Goal: Transaction & Acquisition: Obtain resource

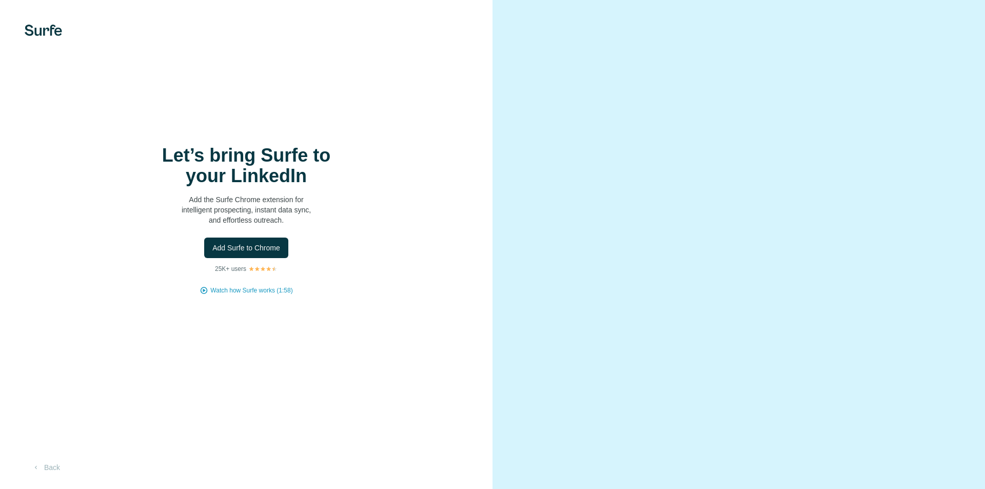
click at [220, 244] on span "Add Surfe to Chrome" at bounding box center [246, 248] width 68 height 10
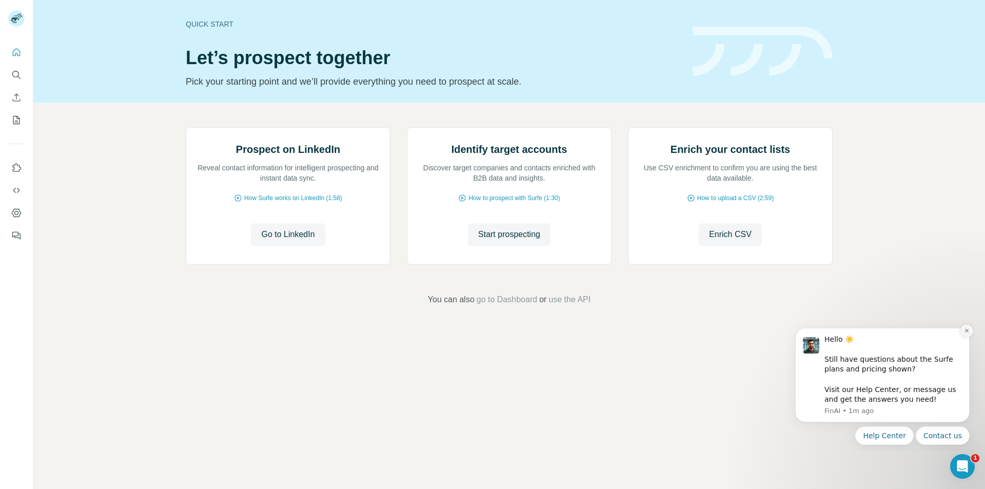
click at [969, 331] on icon "Dismiss notification" at bounding box center [966, 331] width 6 height 6
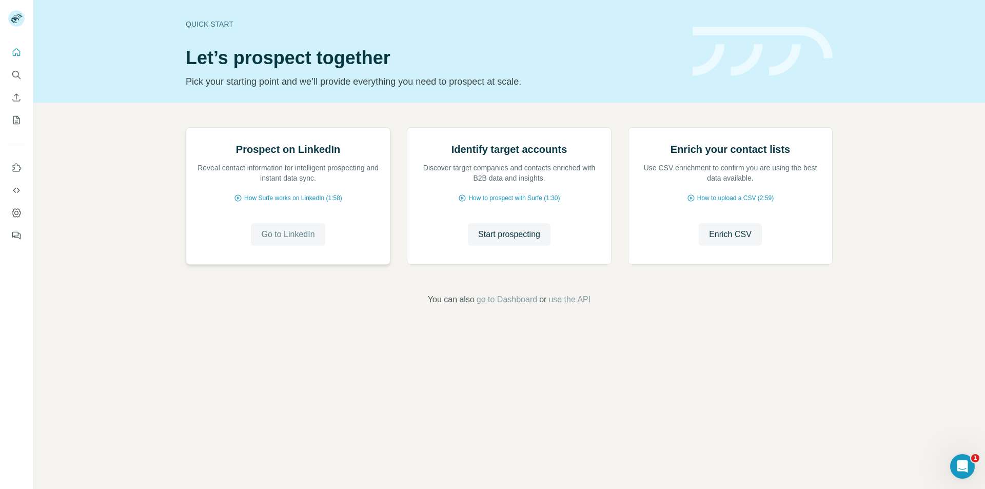
click at [311, 240] on span "Go to LinkedIn" at bounding box center [287, 234] width 53 height 12
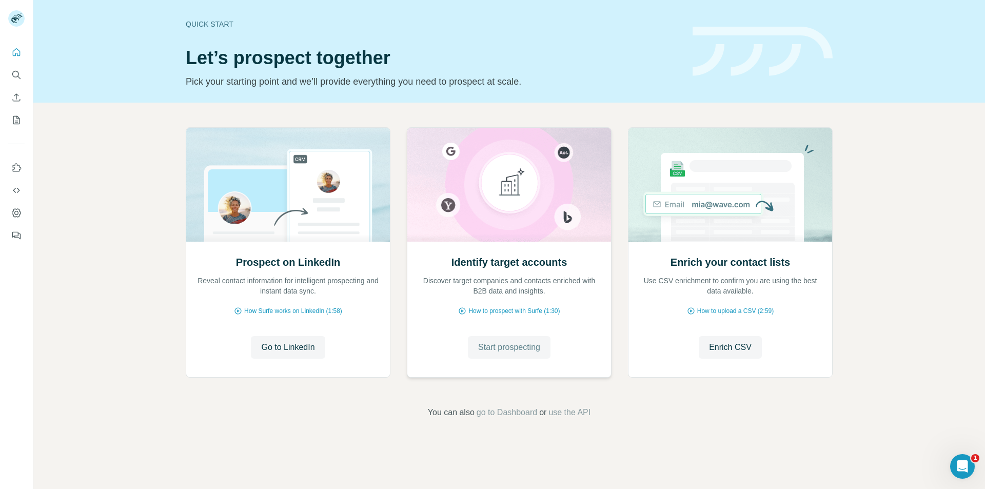
click at [537, 354] on button "Start prospecting" at bounding box center [509, 347] width 83 height 23
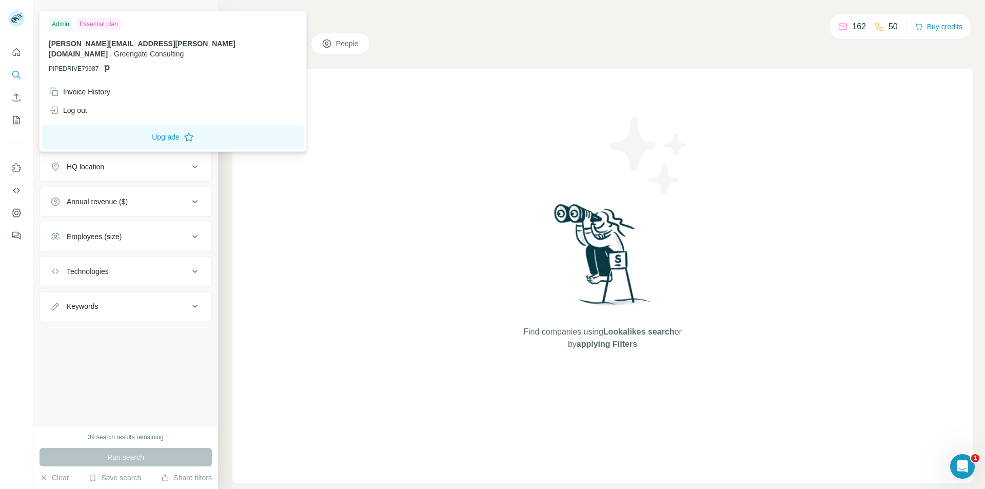
click at [23, 20] on rect at bounding box center [16, 18] width 16 height 16
click at [101, 20] on div "Essential plan" at bounding box center [98, 24] width 45 height 12
click at [136, 366] on div "New search Hide Company lookalikes Company information Company Industry HQ loca…" at bounding box center [125, 213] width 185 height 426
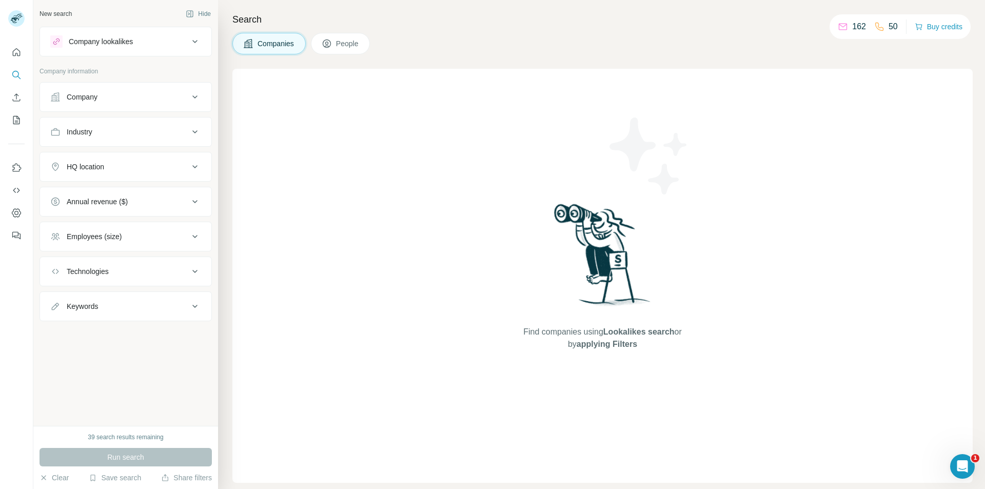
click at [96, 278] on button "Technologies" at bounding box center [125, 271] width 171 height 25
click at [114, 307] on div at bounding box center [125, 298] width 151 height 21
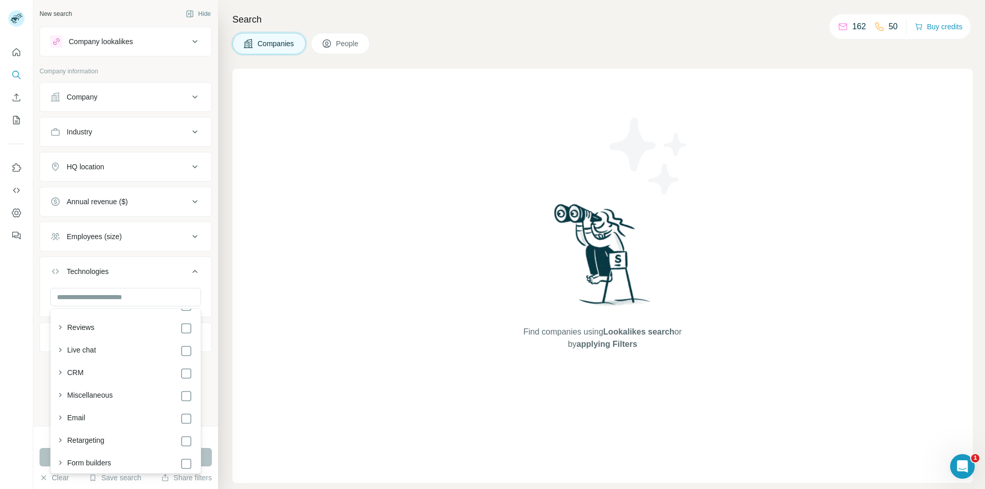
scroll to position [511, 0]
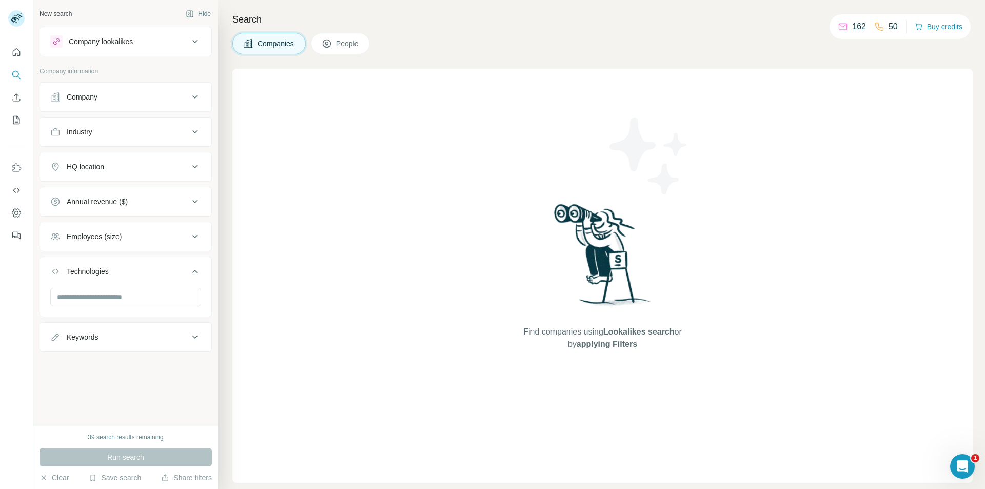
click at [108, 226] on button "Employees (size)" at bounding box center [125, 236] width 171 height 25
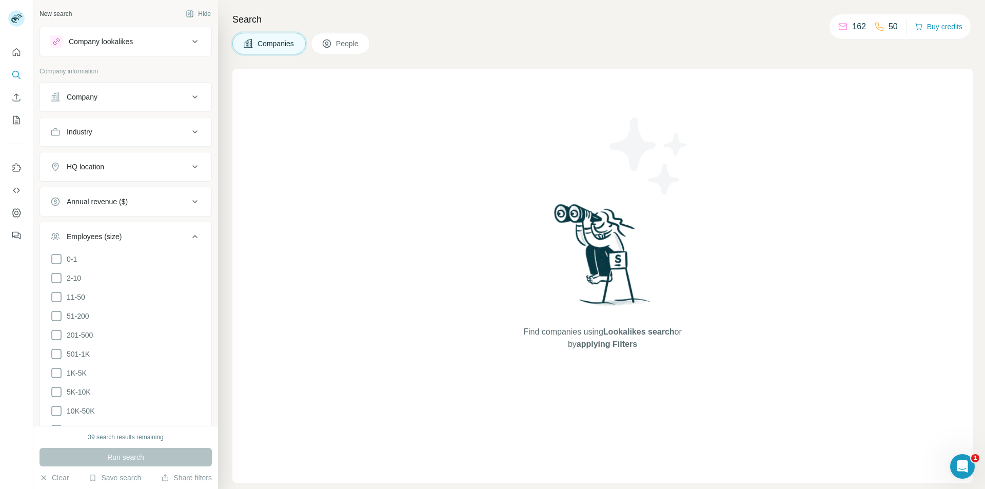
click at [108, 203] on div "Annual revenue ($)" at bounding box center [97, 201] width 61 height 10
click at [107, 163] on div "HQ location" at bounding box center [119, 167] width 138 height 10
click at [119, 190] on input "text" at bounding box center [125, 192] width 151 height 18
drag, startPoint x: 128, startPoint y: 187, endPoint x: 3, endPoint y: 190, distance: 125.2
click at [3, 190] on div "**********" at bounding box center [492, 244] width 985 height 489
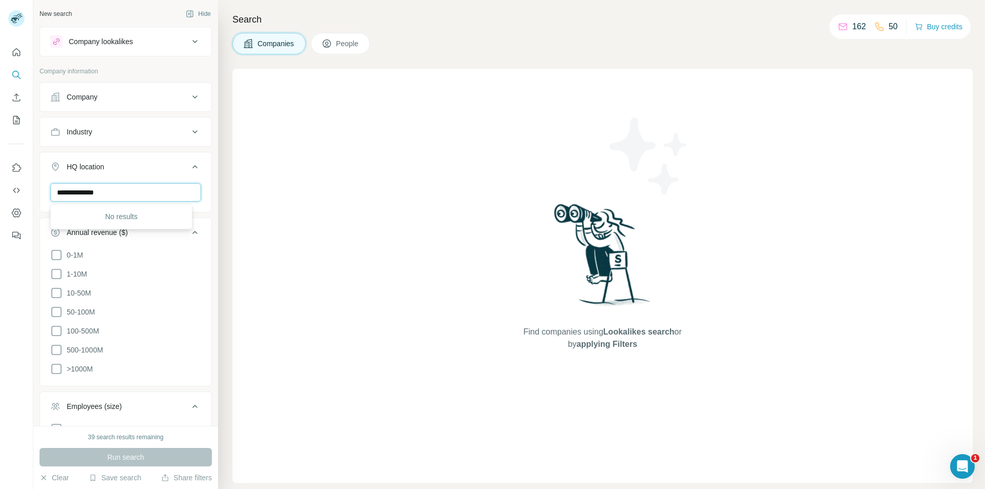
type input "*"
click at [148, 191] on input "**********" at bounding box center [125, 192] width 151 height 18
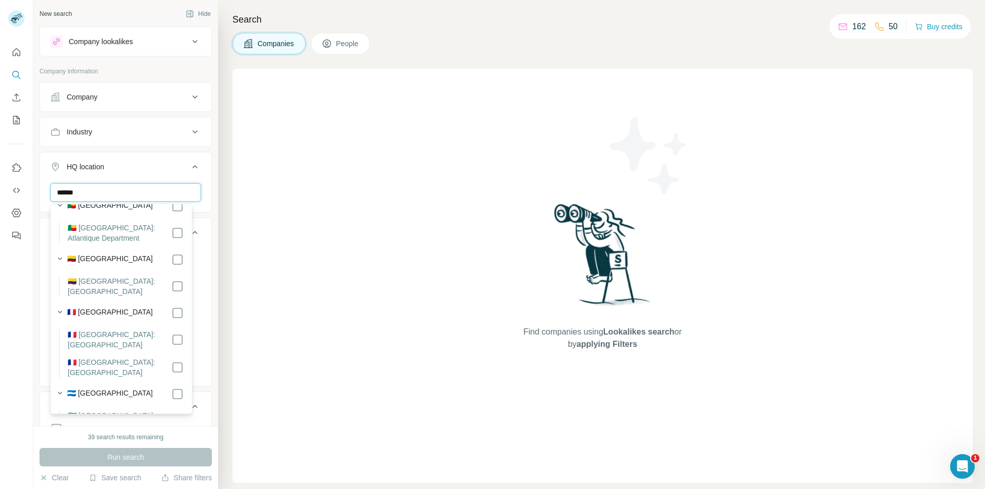
scroll to position [0, 0]
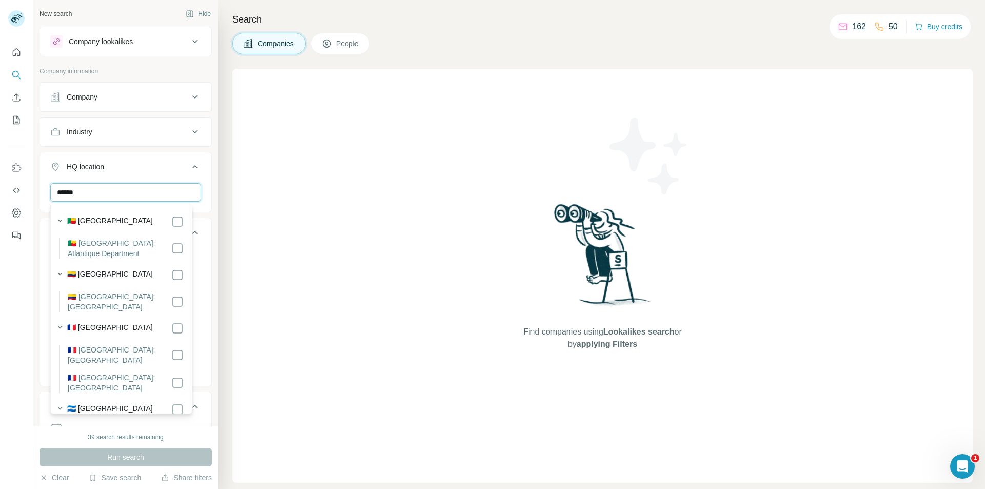
drag, startPoint x: 82, startPoint y: 190, endPoint x: 0, endPoint y: 189, distance: 81.5
click at [0, 189] on div "New search Hide Company lookalikes Company information Company Industry HQ loca…" at bounding box center [492, 244] width 985 height 489
type input "**********"
click at [174, 221] on icon at bounding box center [177, 221] width 12 height 12
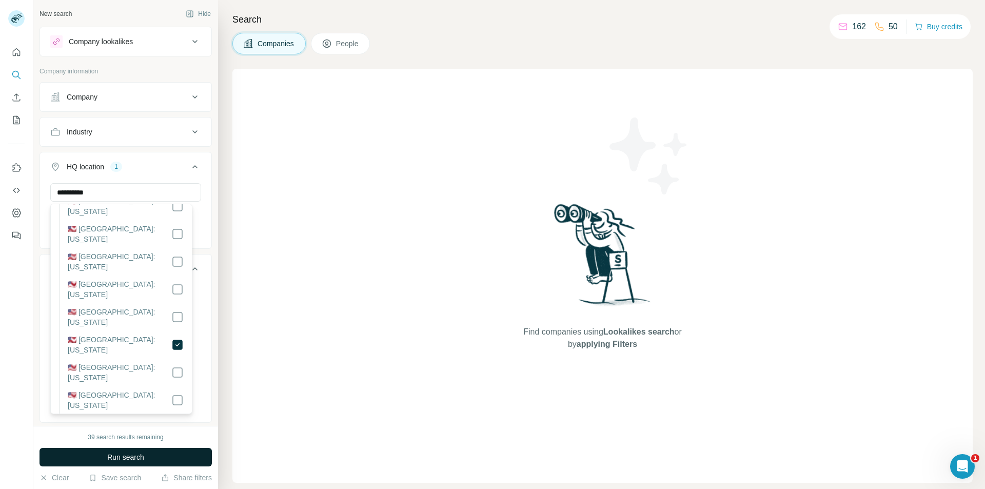
click at [139, 461] on span "Run search" at bounding box center [125, 457] width 37 height 10
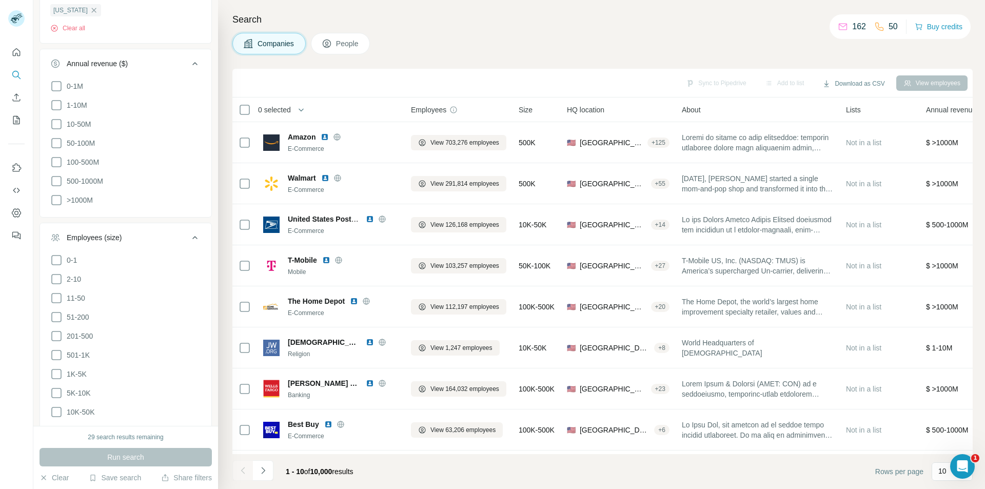
scroll to position [359, 0]
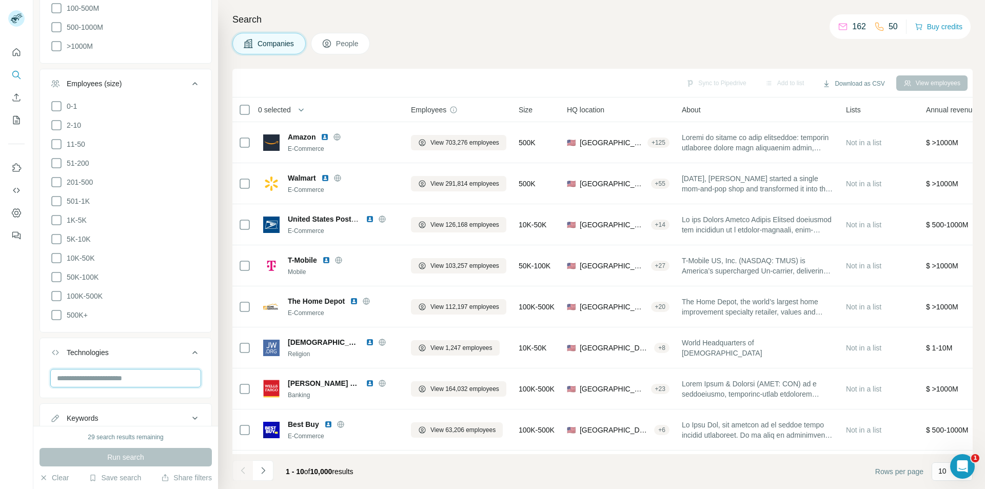
click at [132, 369] on input "text" at bounding box center [125, 378] width 151 height 18
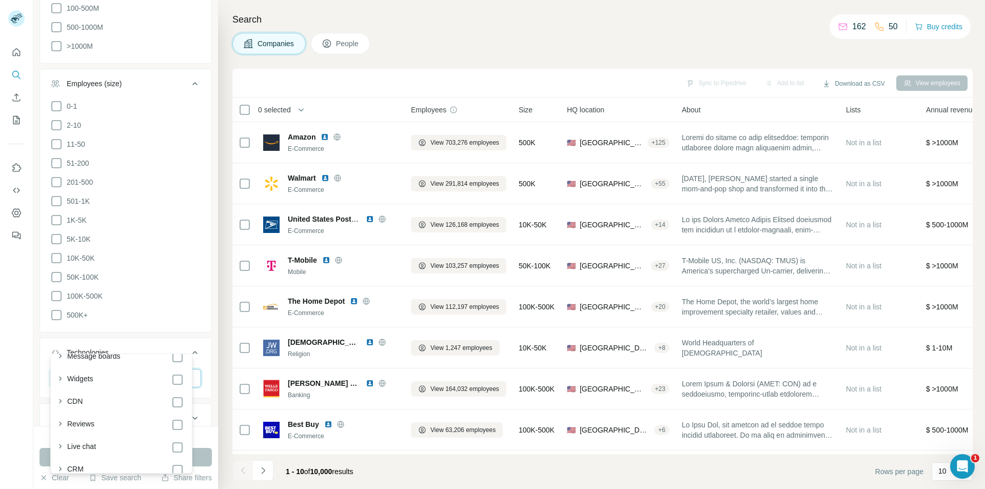
scroll to position [386, 0]
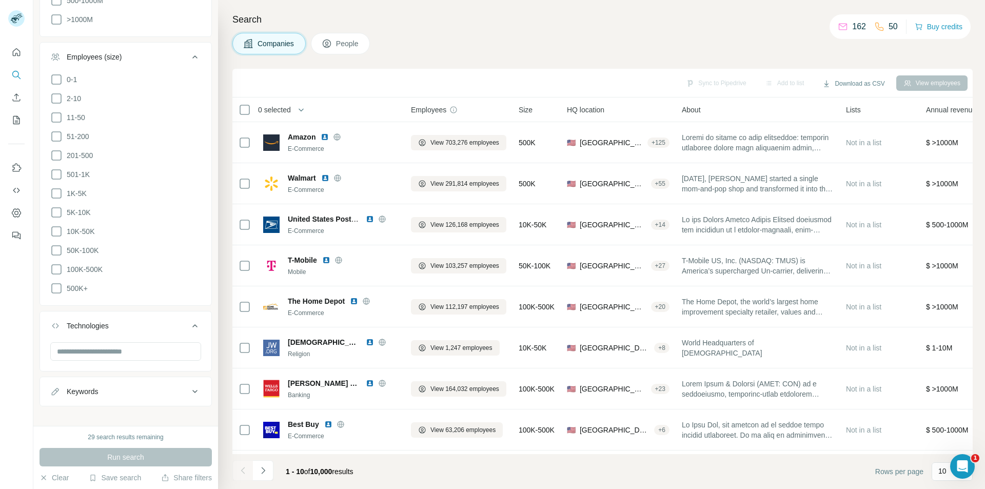
click at [39, 391] on div "New search Hide Company lookalikes Company information Company Industry HQ loca…" at bounding box center [125, 213] width 185 height 426
click at [54, 386] on icon at bounding box center [55, 391] width 10 height 10
drag, startPoint x: 104, startPoint y: 416, endPoint x: 74, endPoint y: 399, distance: 34.2
click at [101, 416] on input "text" at bounding box center [115, 417] width 130 height 18
type input "**********"
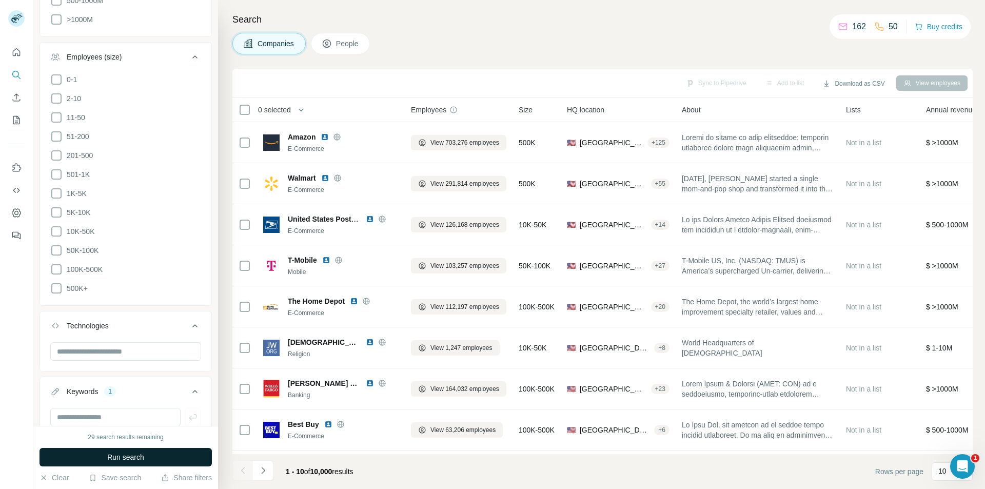
click at [104, 457] on button "Run search" at bounding box center [125, 457] width 172 height 18
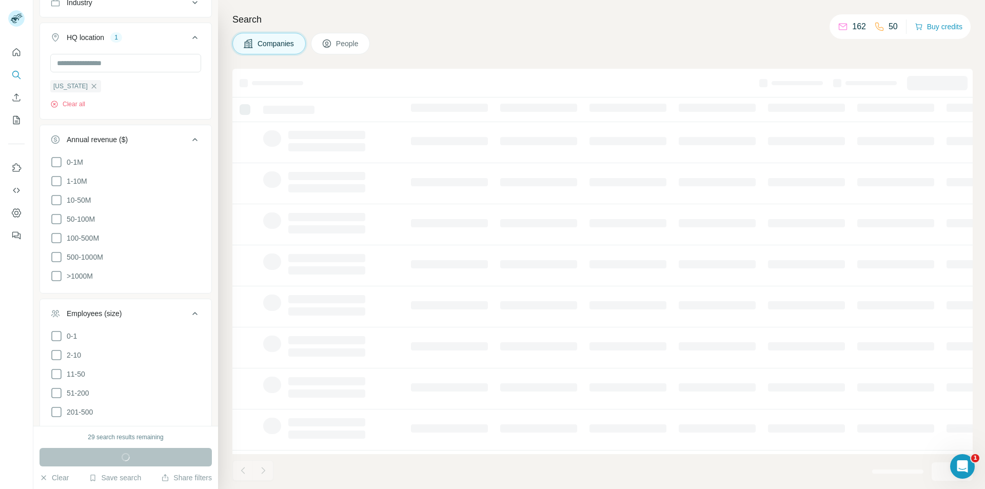
scroll to position [27, 0]
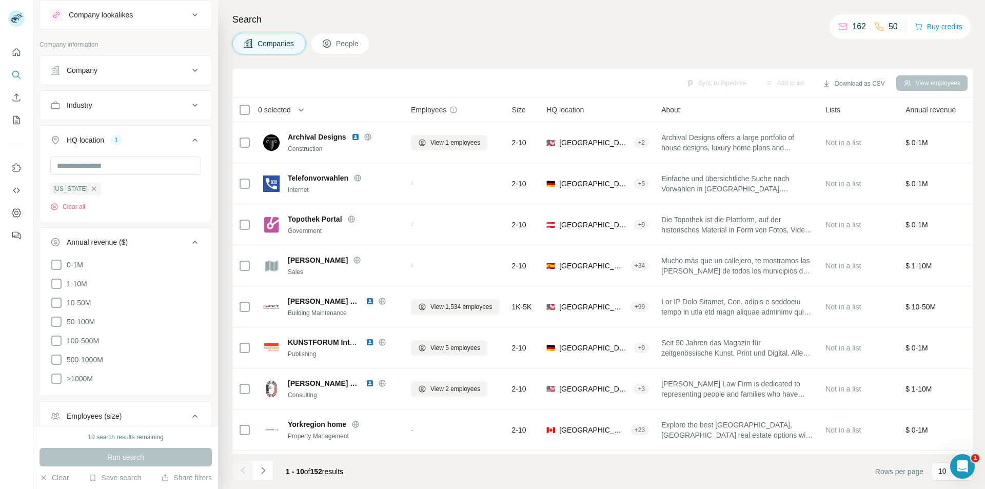
click at [344, 36] on button "People" at bounding box center [340, 44] width 59 height 22
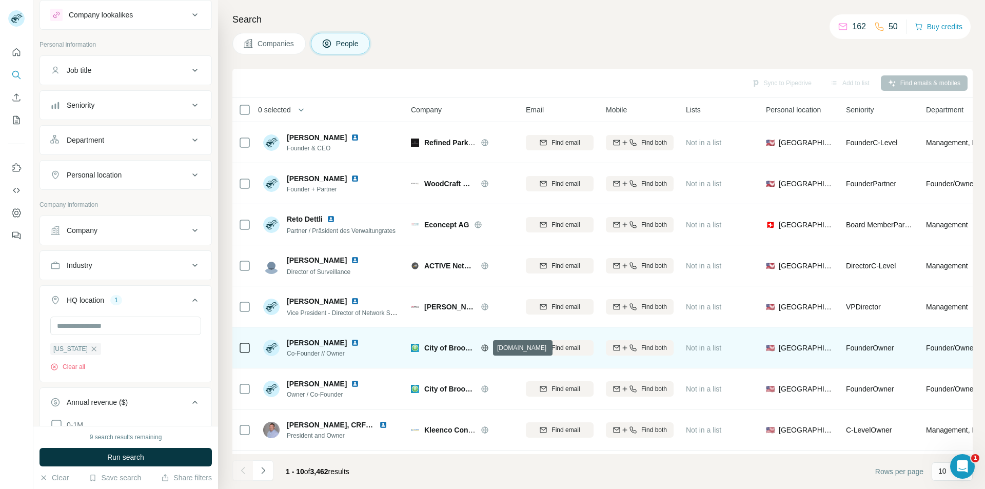
click at [485, 351] on icon at bounding box center [484, 348] width 8 height 8
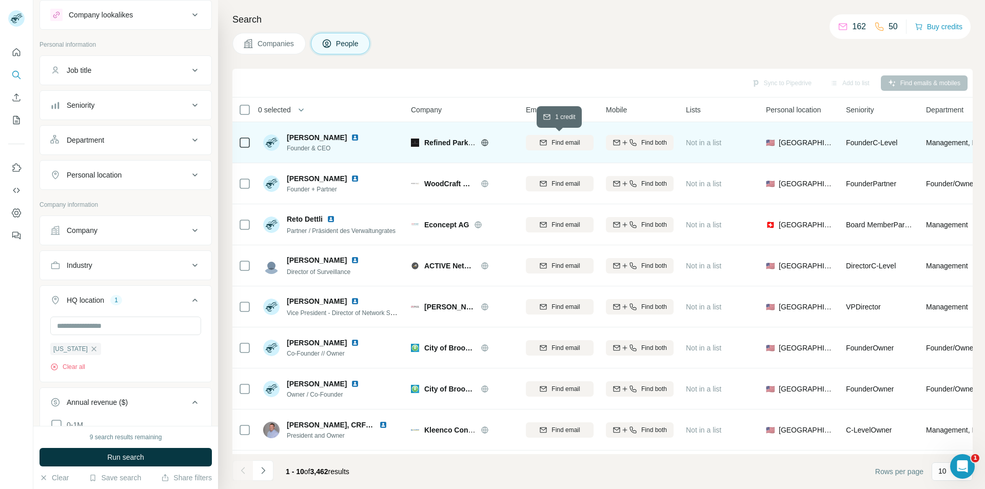
click at [552, 144] on span "Find email" at bounding box center [565, 142] width 28 height 9
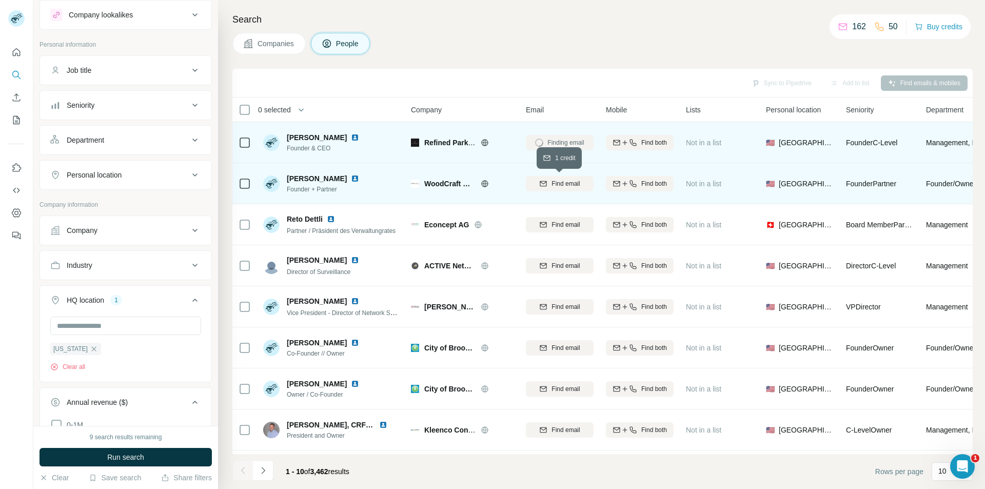
click at [561, 185] on span "Find email" at bounding box center [565, 183] width 28 height 9
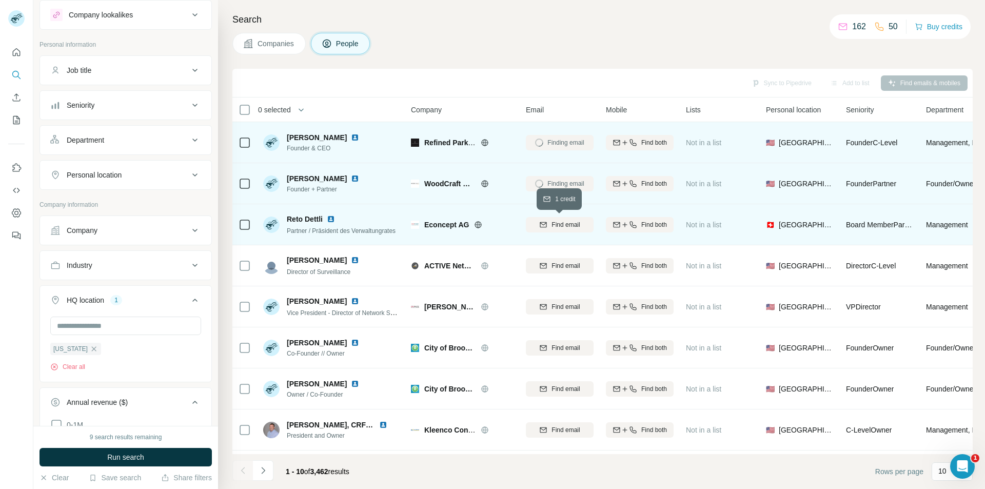
click at [560, 231] on button "Find email" at bounding box center [560, 224] width 68 height 15
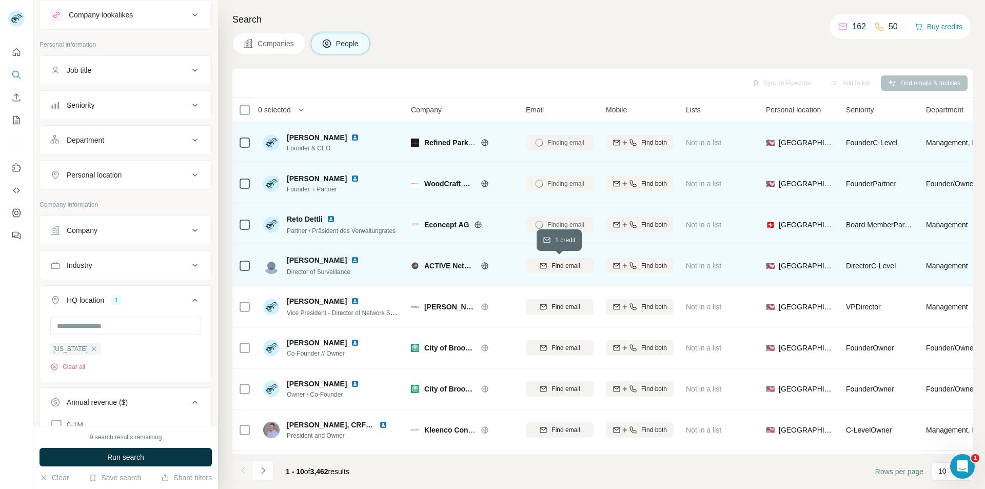
click at [556, 264] on span "Find email" at bounding box center [565, 265] width 28 height 9
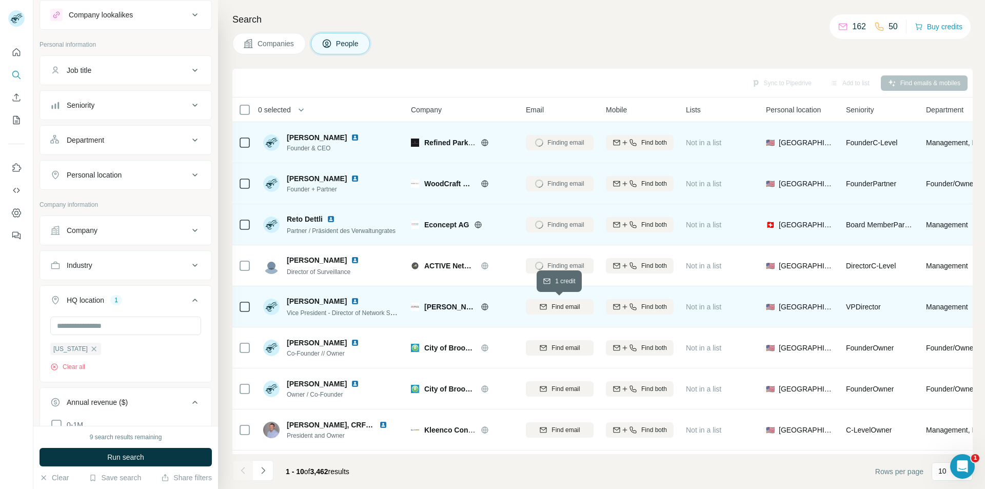
click at [549, 309] on div "Find email" at bounding box center [560, 306] width 68 height 9
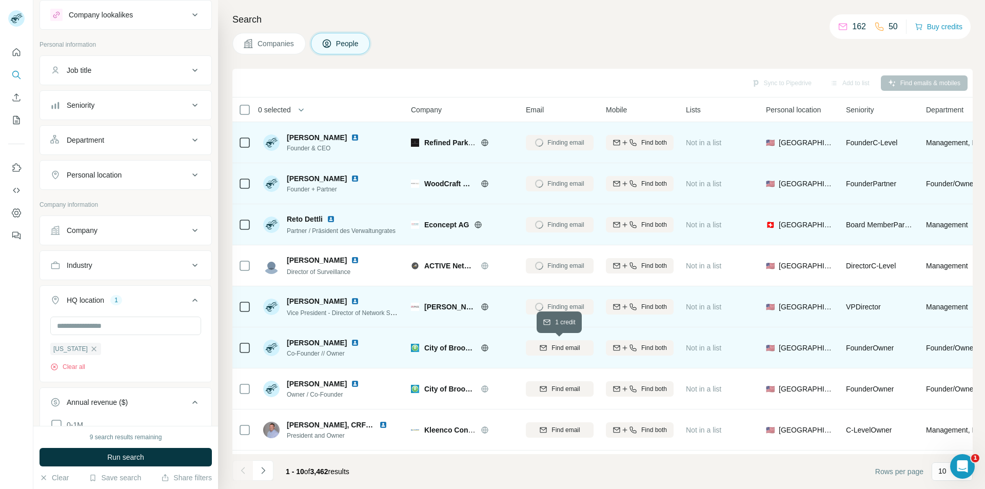
click at [555, 349] on span "Find email" at bounding box center [565, 347] width 28 height 9
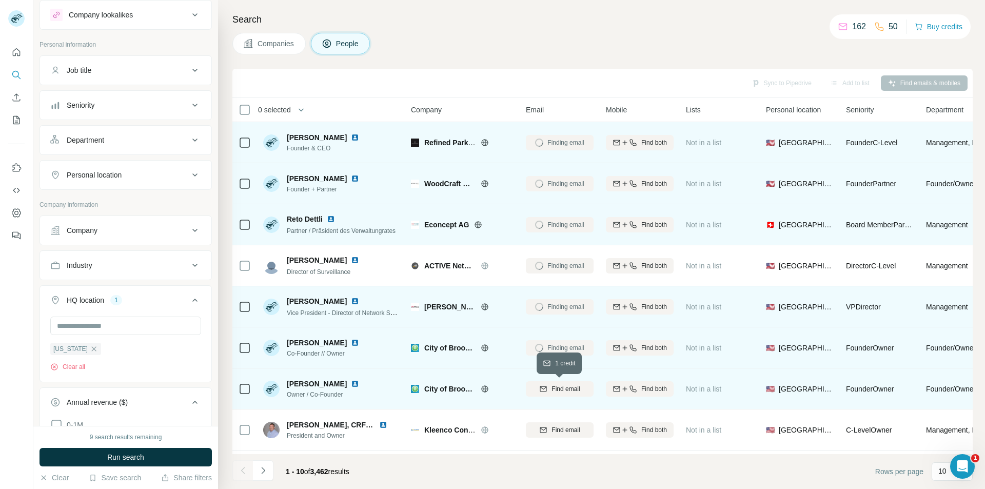
click at [557, 386] on span "Find email" at bounding box center [565, 388] width 28 height 9
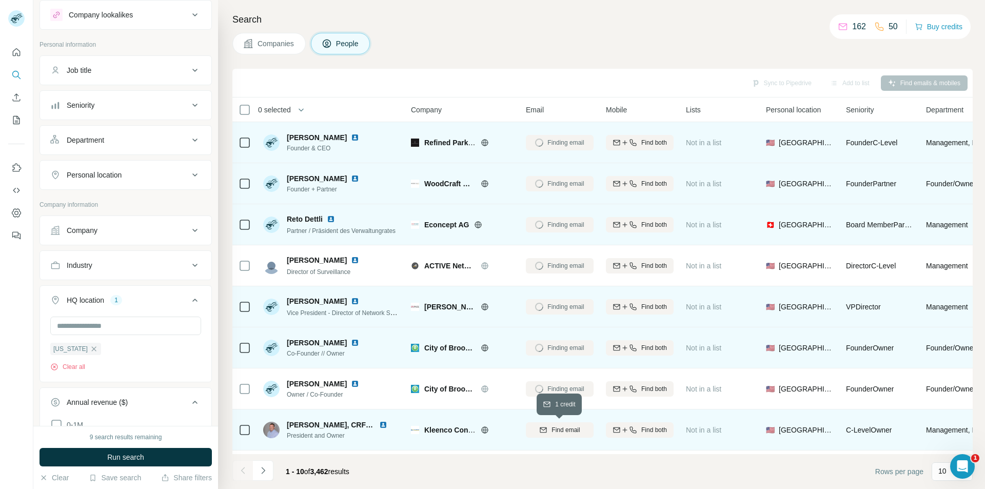
click at [558, 430] on span "Find email" at bounding box center [565, 429] width 28 height 9
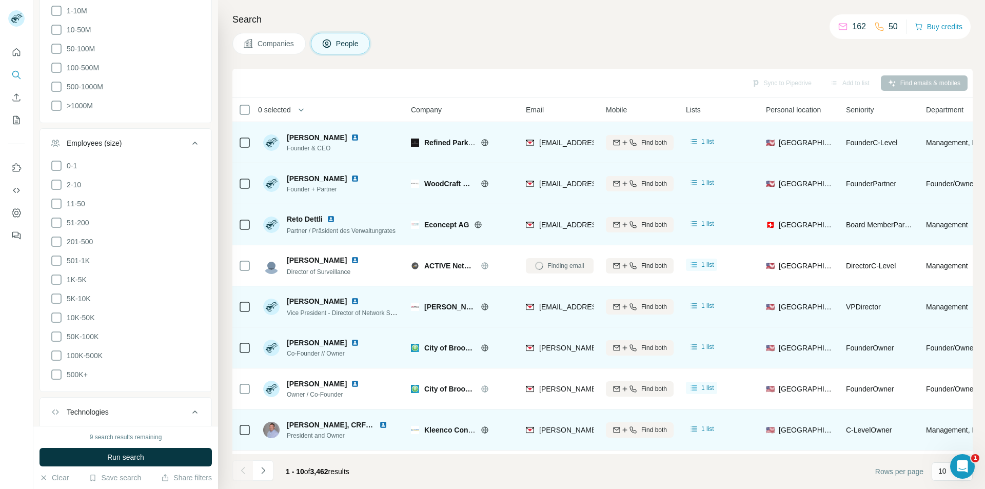
scroll to position [408, 0]
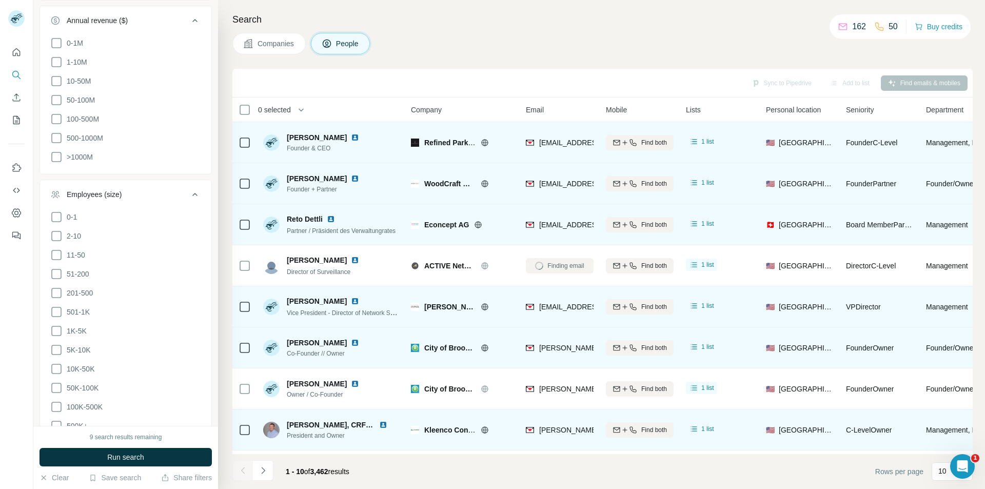
click at [189, 190] on icon at bounding box center [195, 194] width 12 height 12
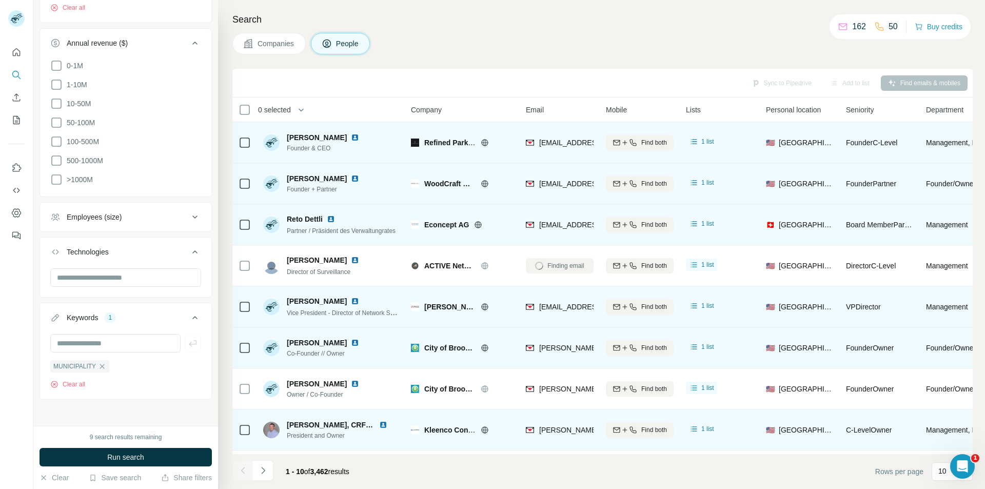
scroll to position [334, 0]
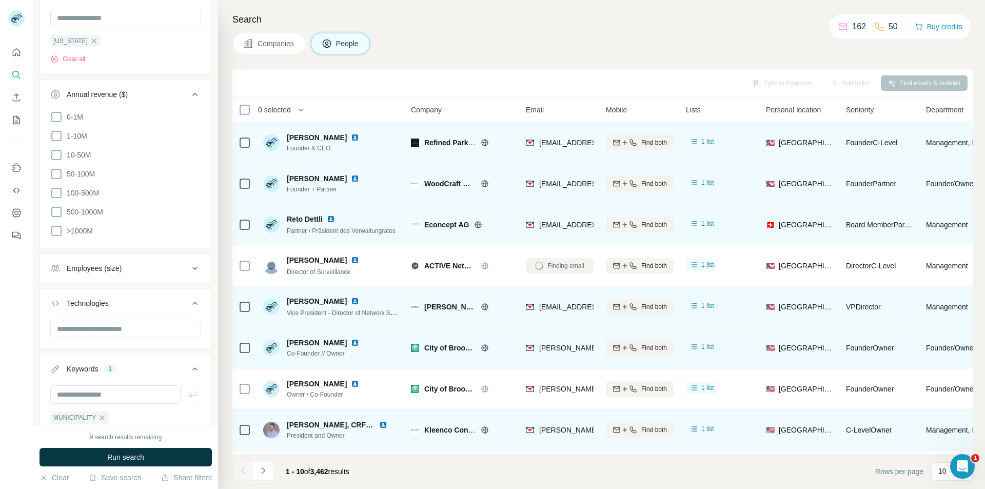
click at [189, 92] on icon at bounding box center [195, 94] width 12 height 12
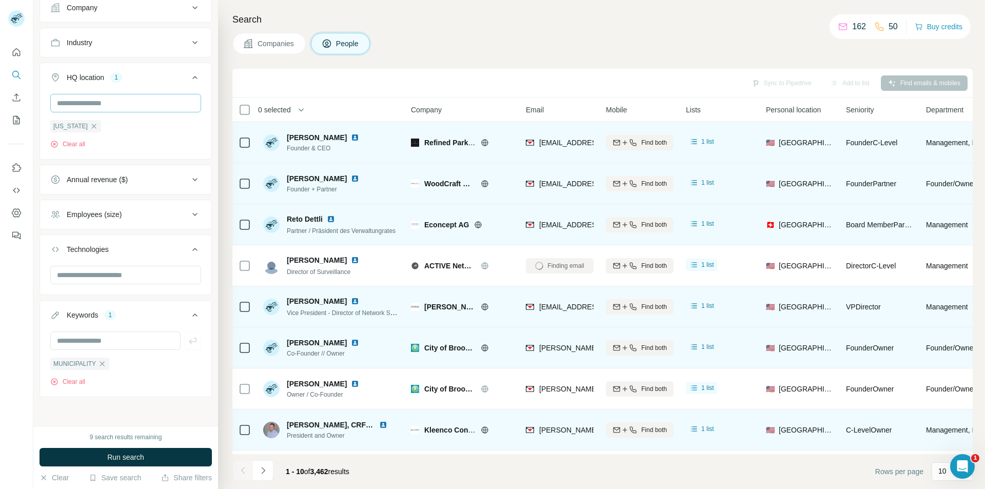
scroll to position [250, 0]
click at [189, 245] on icon at bounding box center [195, 249] width 12 height 12
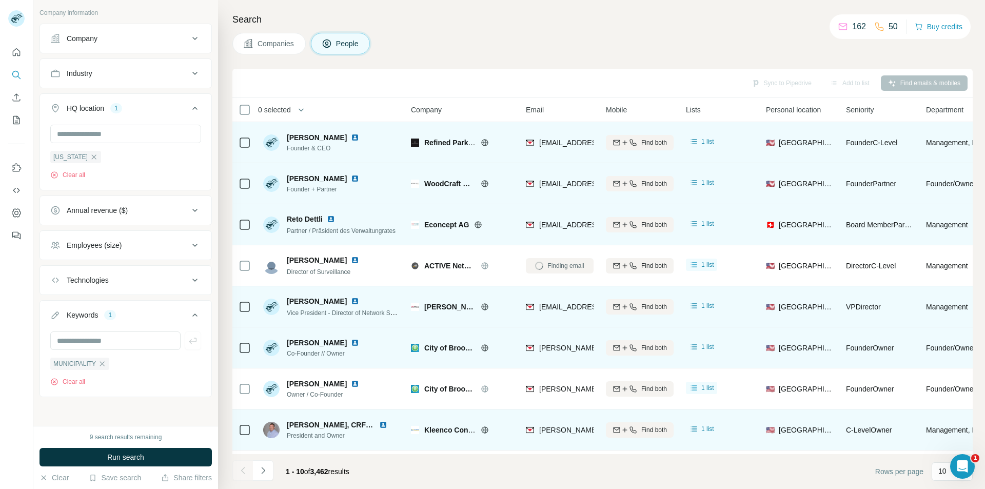
scroll to position [219, 0]
click at [351, 135] on img at bounding box center [355, 137] width 8 height 8
click at [351, 137] on img at bounding box center [355, 137] width 8 height 8
drag, startPoint x: 333, startPoint y: 135, endPoint x: 285, endPoint y: 133, distance: 48.8
click at [285, 133] on div "Dilshan Singh Founder & CEO" at bounding box center [317, 142] width 108 height 21
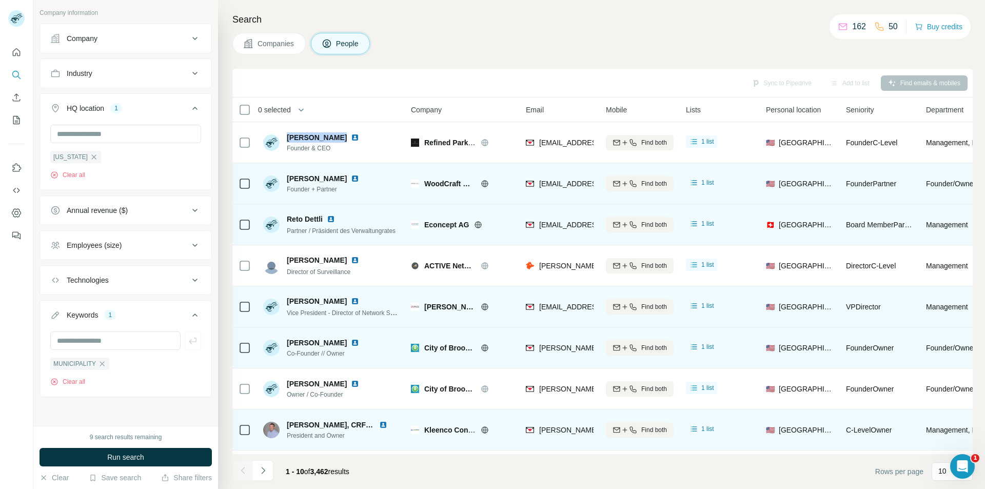
copy span "[PERSON_NAME]"
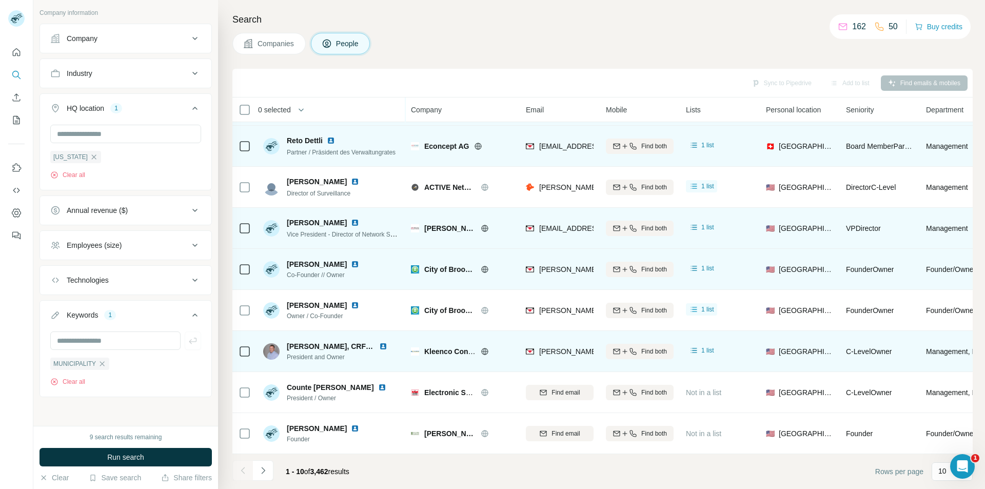
scroll to position [0, 0]
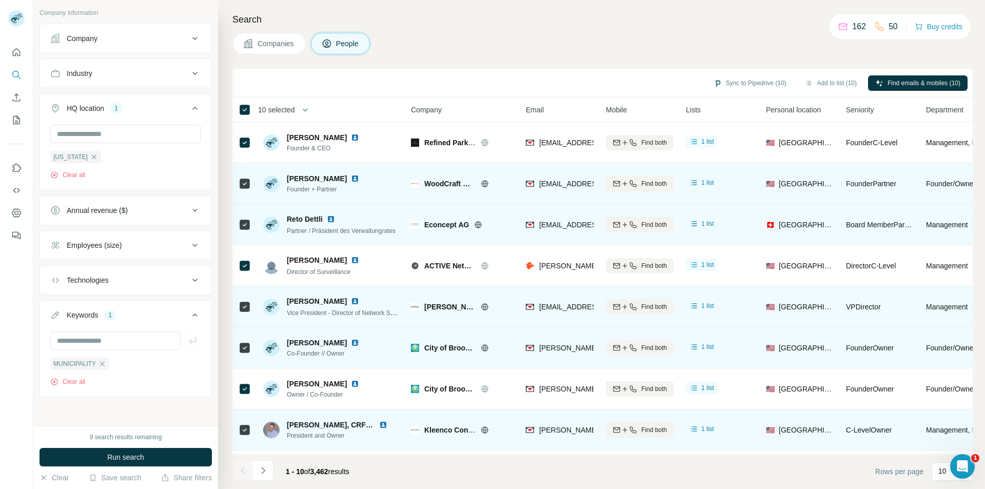
click at [796, 69] on div "Sync to Pipedrive (10) Add to list (10) Find emails & mobiles (10)" at bounding box center [602, 83] width 740 height 29
click at [417, 52] on div "Companies People" at bounding box center [602, 44] width 740 height 22
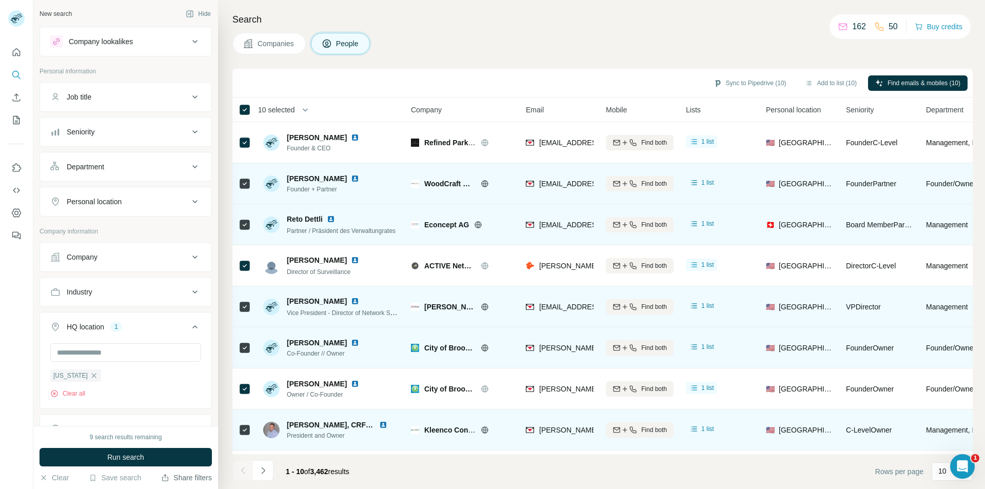
click at [191, 473] on button "Share filters" at bounding box center [186, 477] width 51 height 10
click at [162, 479] on icon "button" at bounding box center [165, 478] width 6 height 4
click at [200, 475] on button "Share filters" at bounding box center [186, 477] width 51 height 10
